Goal: Information Seeking & Learning: Find specific fact

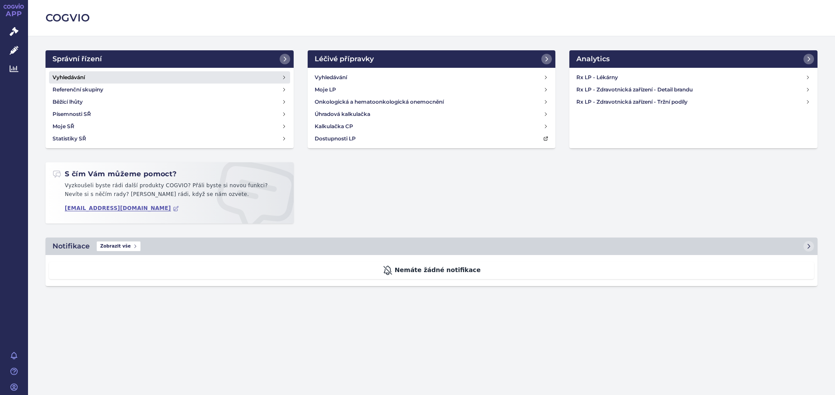
click at [115, 78] on link "Vyhledávání" at bounding box center [169, 77] width 241 height 12
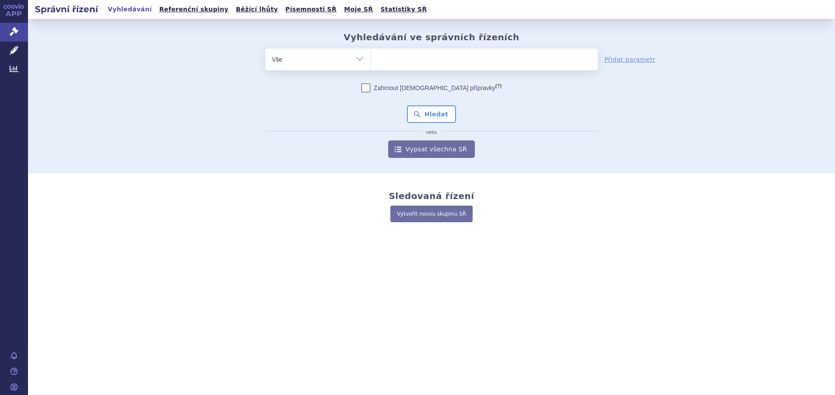
click at [398, 61] on ul at bounding box center [484, 58] width 227 height 18
click at [371, 61] on select at bounding box center [370, 59] width 0 height 22
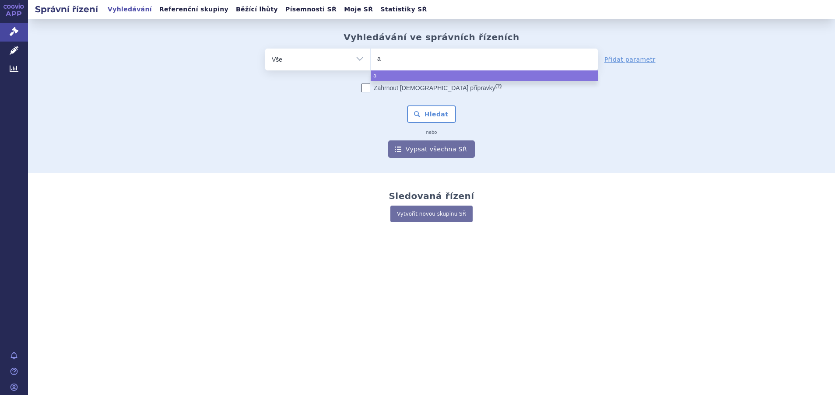
type input "af"
type input "afl"
type input "afli"
type input "aflibe"
type input "afliber"
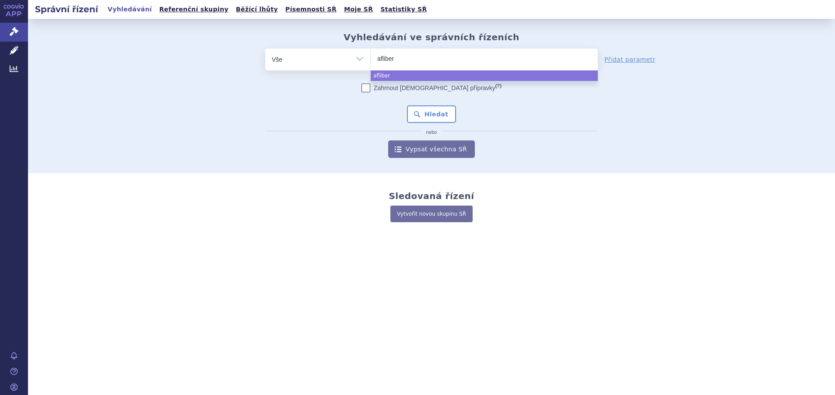
type input "afliberc"
type input "afliberce"
type input "afliberc"
type input "aflibercp"
type input "aflibercpr"
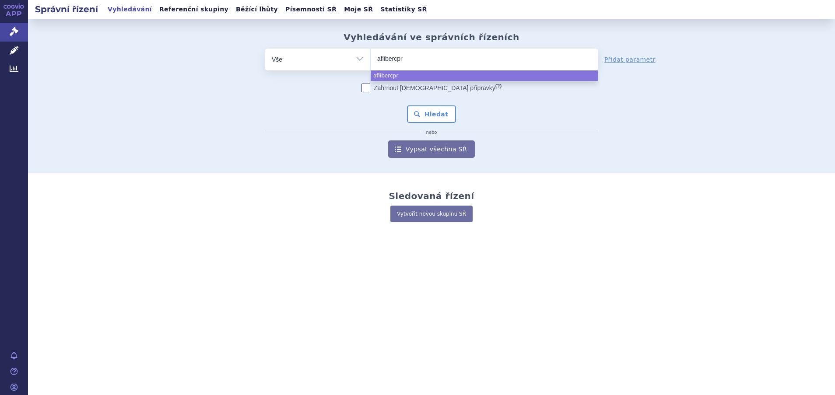
type input "aflibercp"
type input "aflibercpt"
type input "aflibercept"
select select "aflibercept"
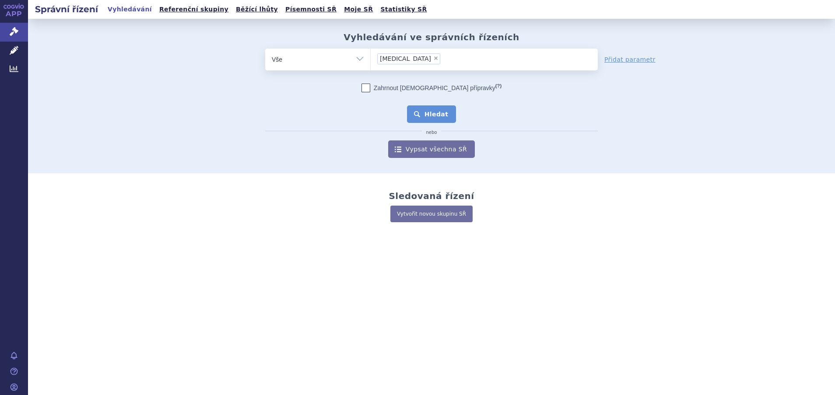
click at [439, 115] on button "Hledat" at bounding box center [431, 113] width 49 height 17
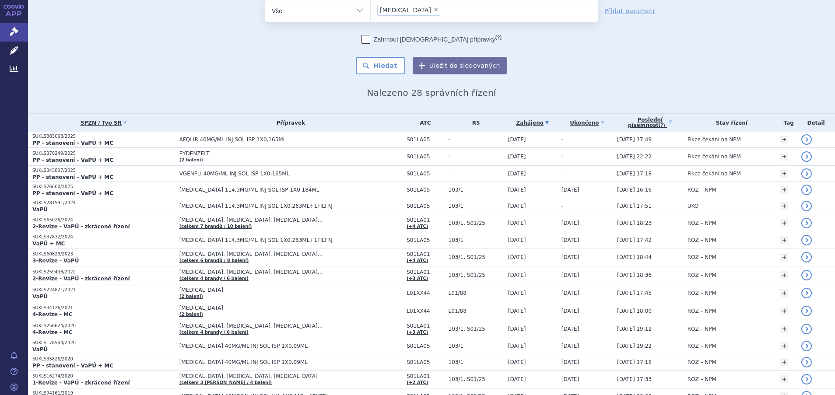
scroll to position [25, 0]
